Goal: Find specific page/section: Find specific page/section

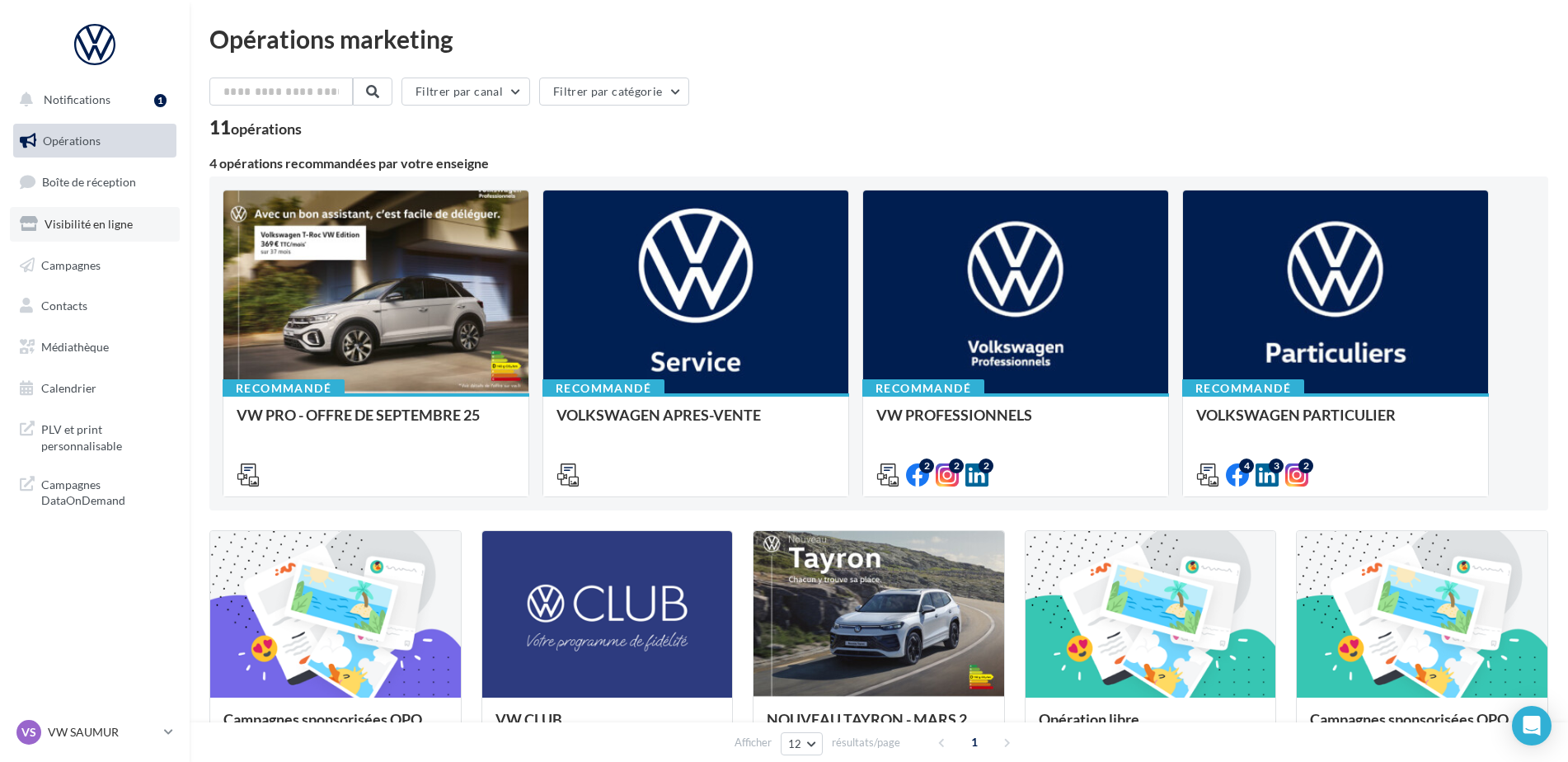
click at [125, 231] on link "Visibilité en ligne" at bounding box center [95, 224] width 170 height 34
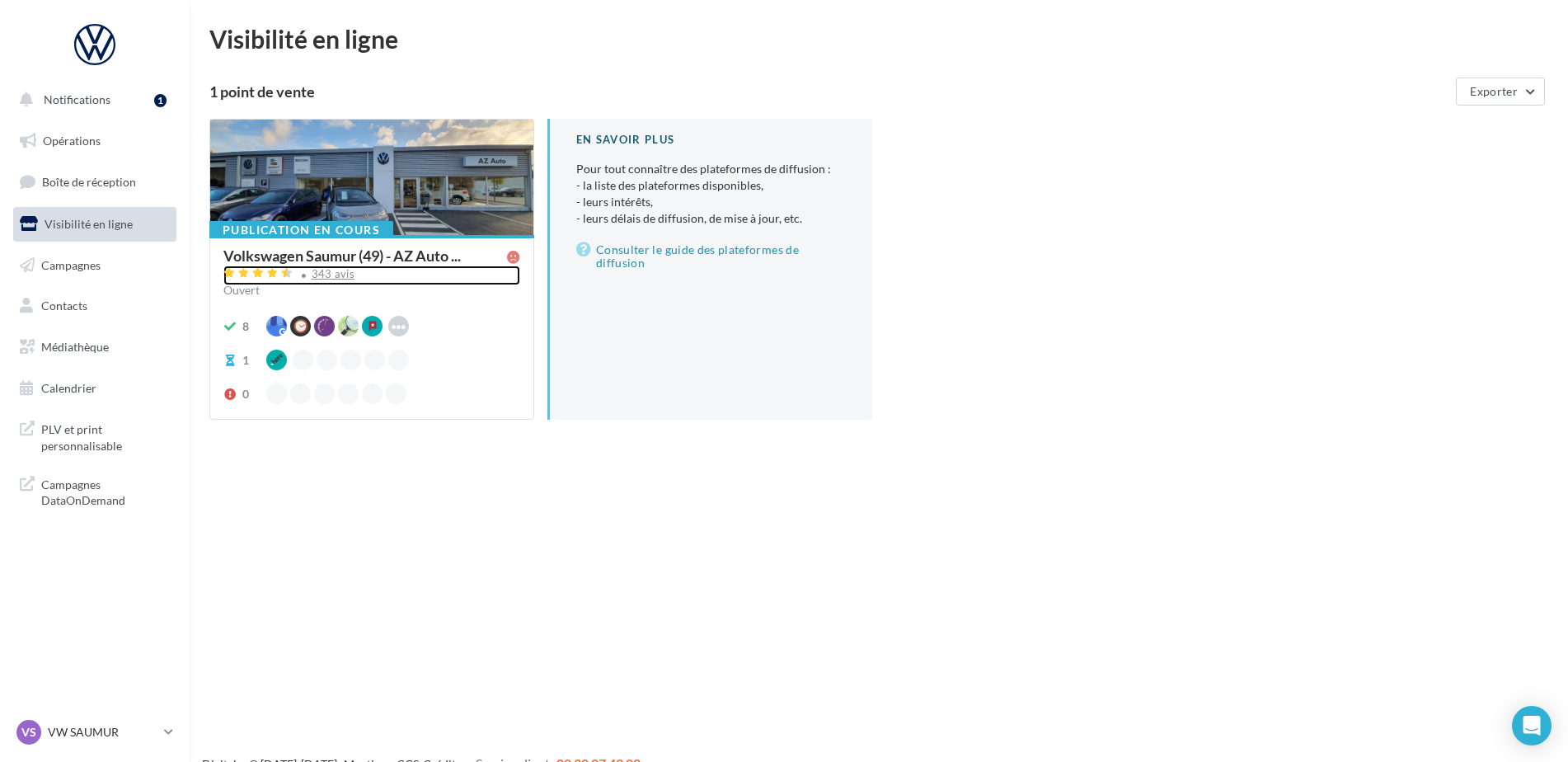
click at [328, 278] on div "343 avis" at bounding box center [333, 274] width 44 height 11
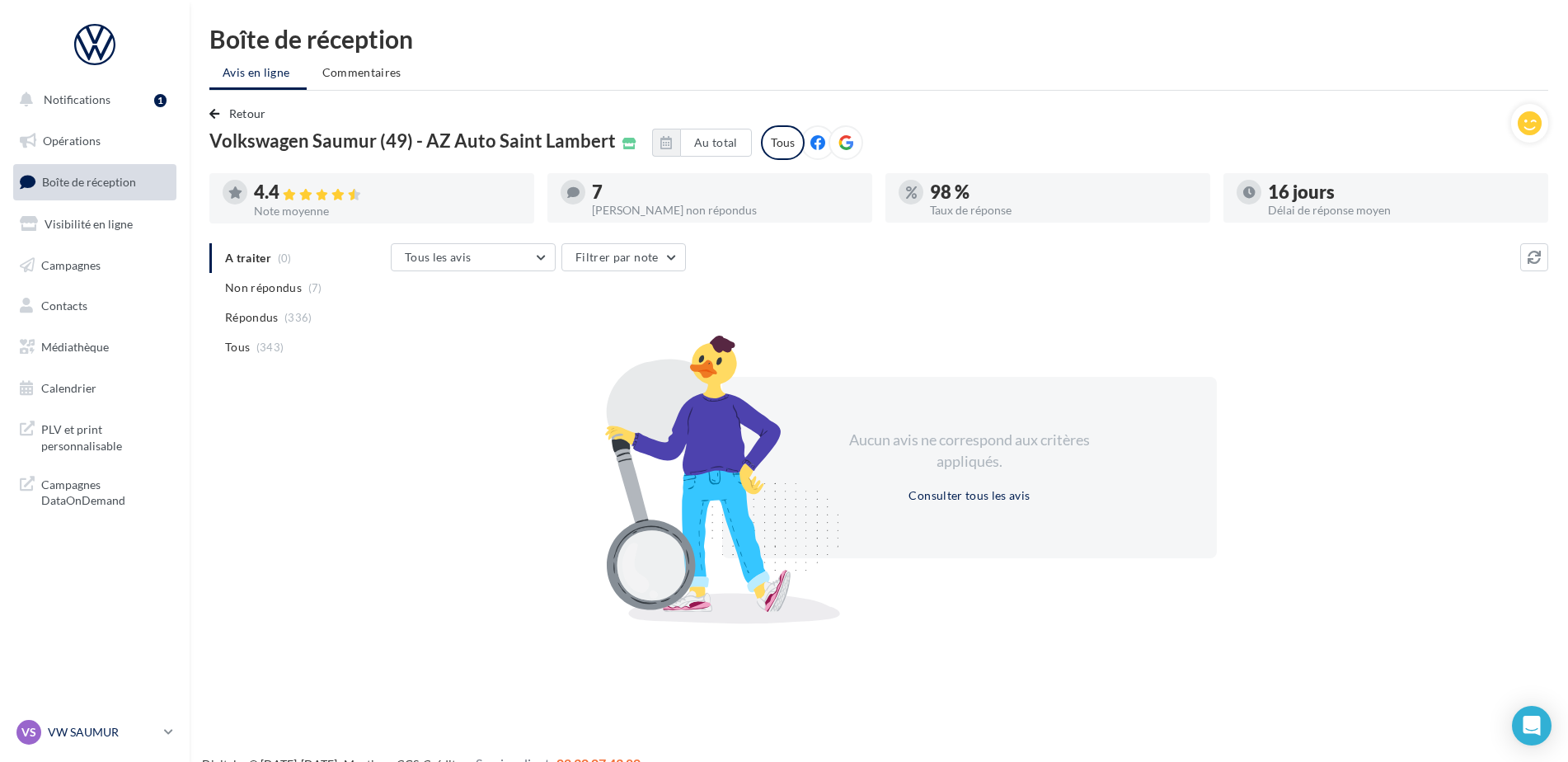
click at [145, 724] on div "VS VW SAUMUR vw-sau-tar" at bounding box center [86, 732] width 141 height 25
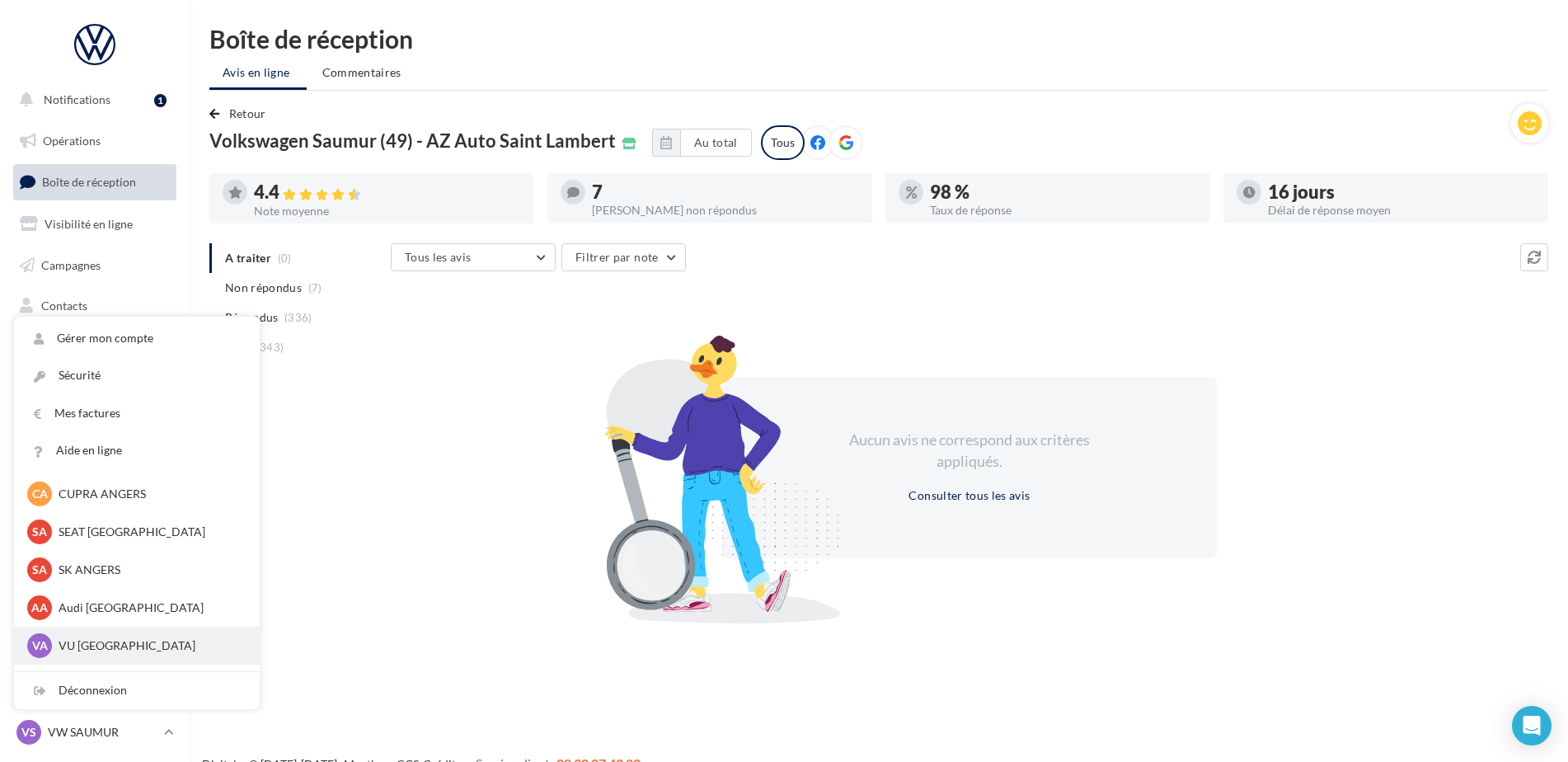
scroll to position [151, 0]
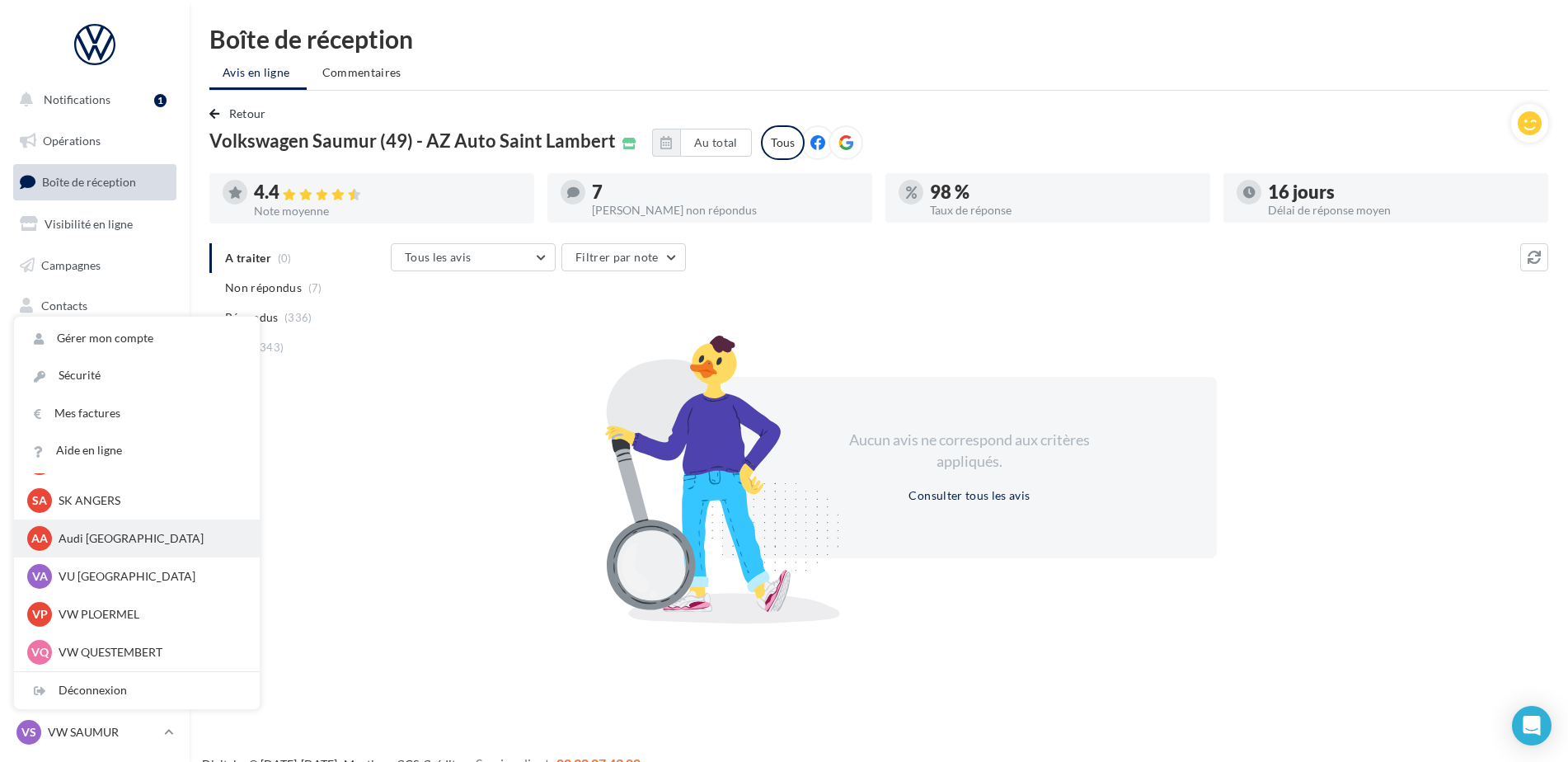
click at [155, 534] on p "Audi [GEOGRAPHIC_DATA]" at bounding box center [149, 538] width 181 height 16
